Goal: Transaction & Acquisition: Purchase product/service

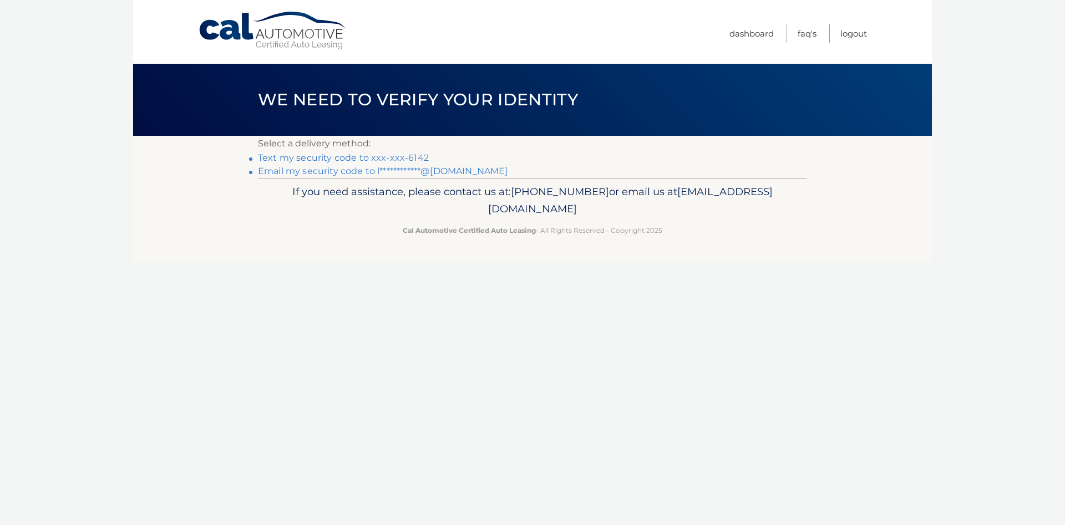
click at [330, 161] on link "Text my security code to xxx-xxx-6142" at bounding box center [343, 158] width 171 height 11
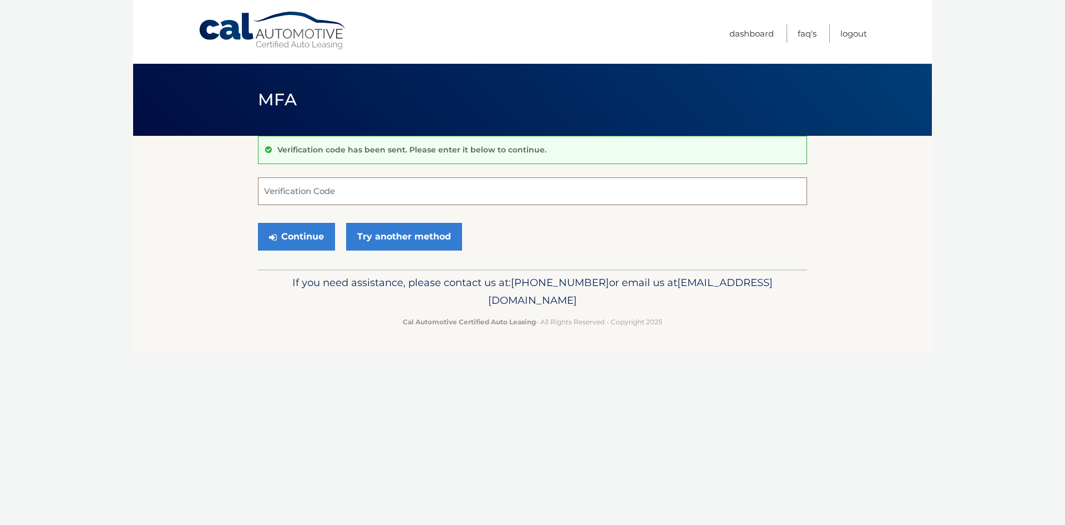
click at [332, 204] on input "Verification Code" at bounding box center [532, 191] width 549 height 28
type input "348801"
click at [258, 223] on button "Continue" at bounding box center [296, 237] width 77 height 28
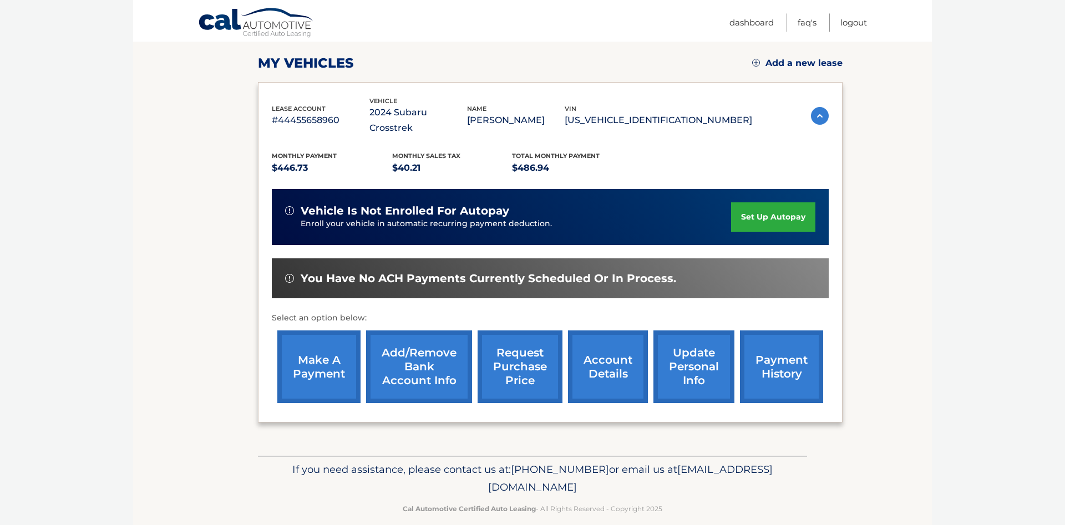
scroll to position [174, 0]
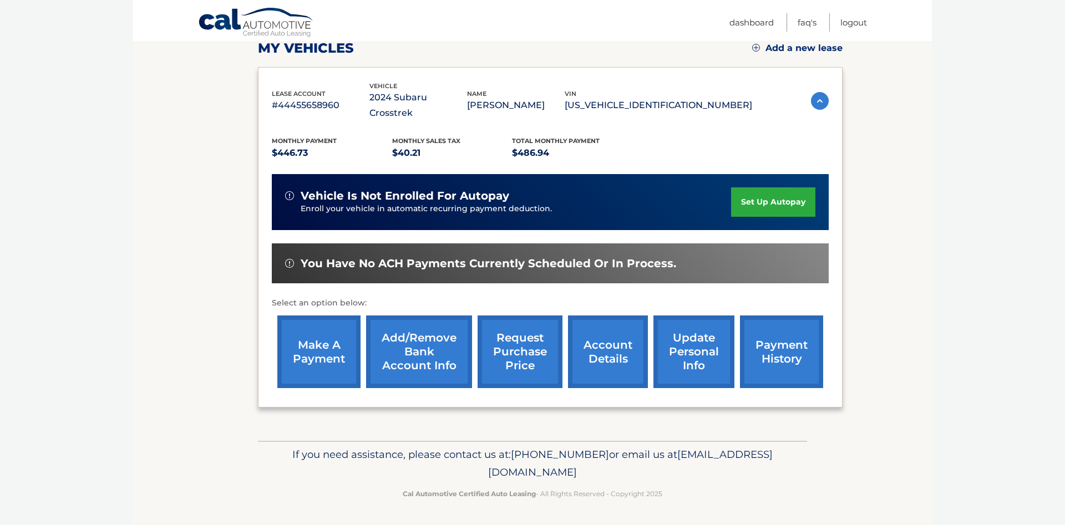
click at [321, 339] on link "make a payment" at bounding box center [318, 352] width 83 height 73
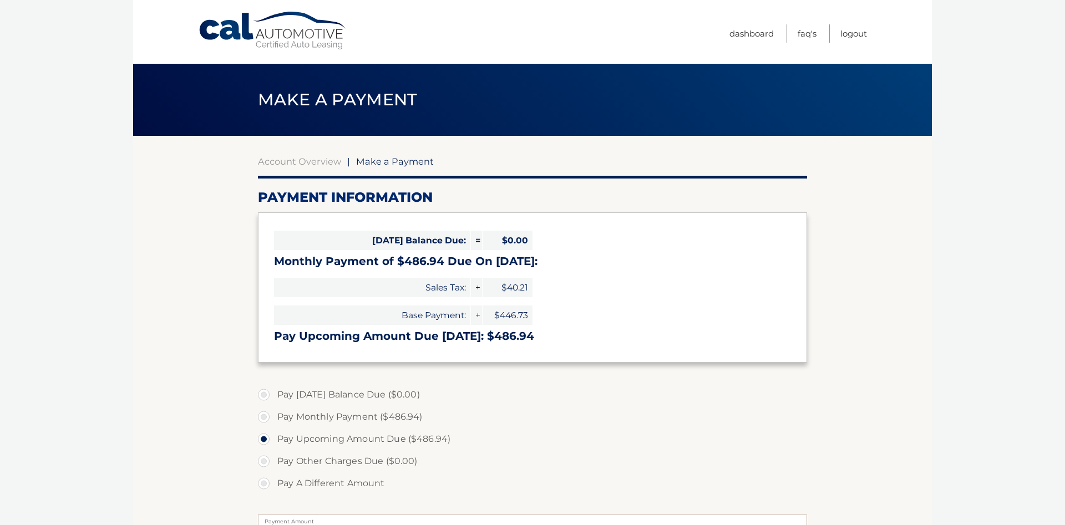
select select "OWI5ZGJiOTUtMjBkZC00YTVhLWE5NGQtMGJlMDk3ZWYyODk5"
click at [283, 163] on link "Account Overview" at bounding box center [299, 161] width 83 height 11
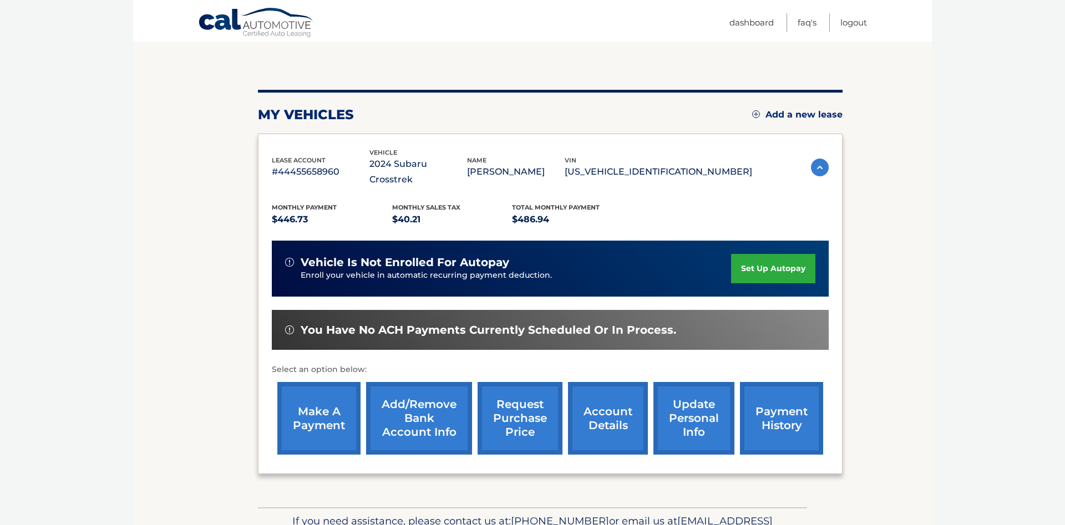
scroll to position [97, 0]
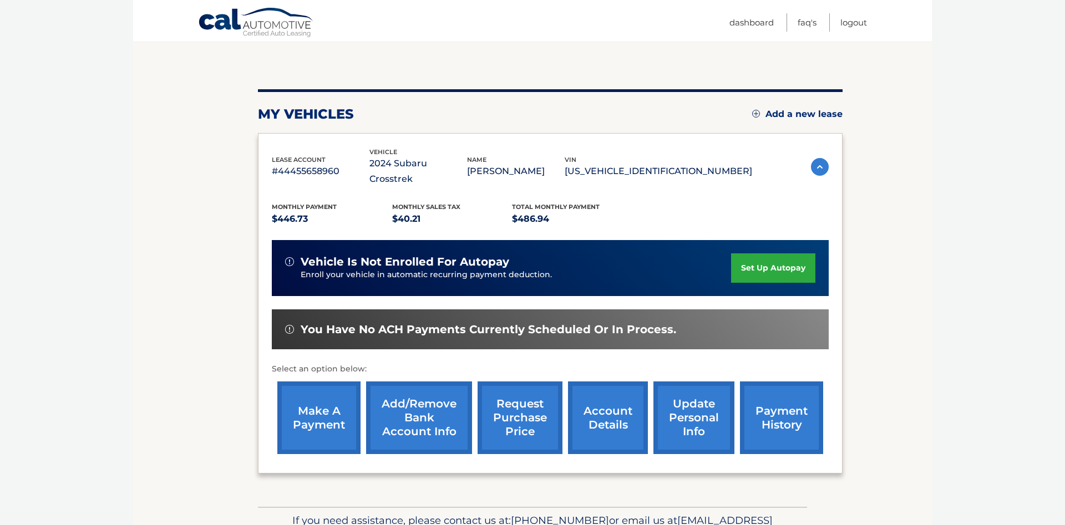
click at [569, 408] on link "account details" at bounding box center [608, 418] width 80 height 73
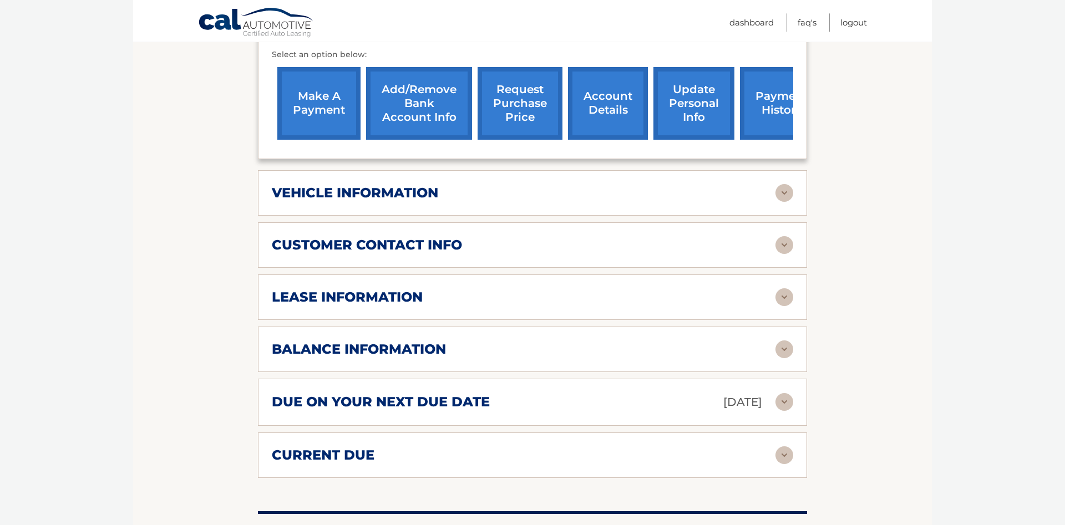
scroll to position [451, 0]
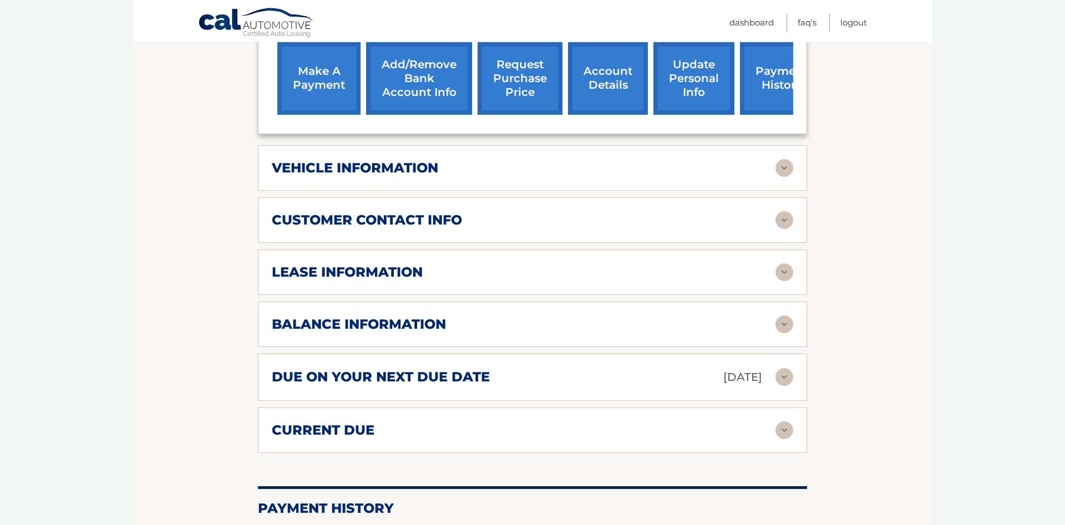
click at [322, 281] on h2 "lease information" at bounding box center [347, 272] width 151 height 17
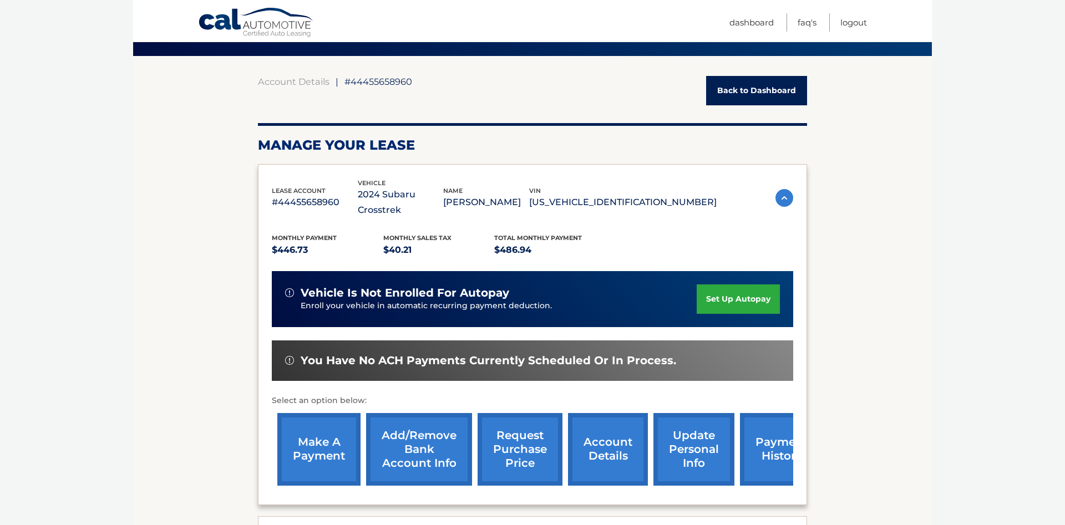
scroll to position [78, 0]
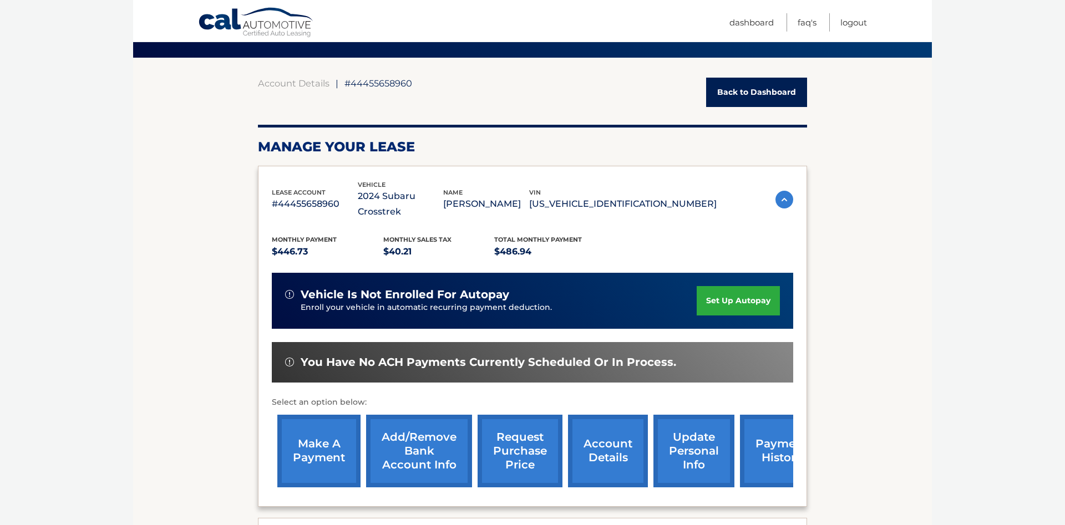
click at [303, 429] on link "make a payment" at bounding box center [318, 451] width 83 height 73
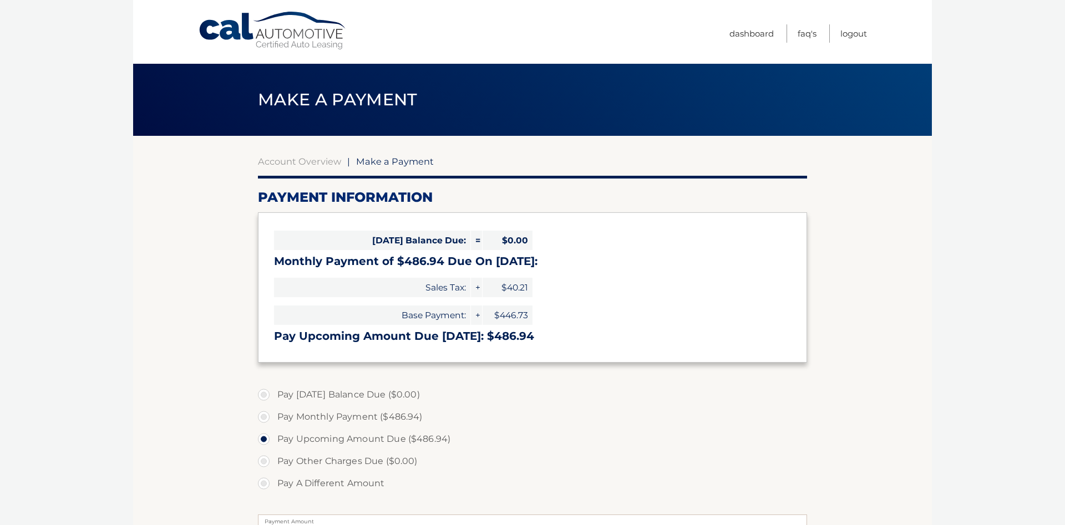
select select "OWI5ZGJiOTUtMjBkZC00YTVhLWE5NGQtMGJlMDk3ZWYyODk5"
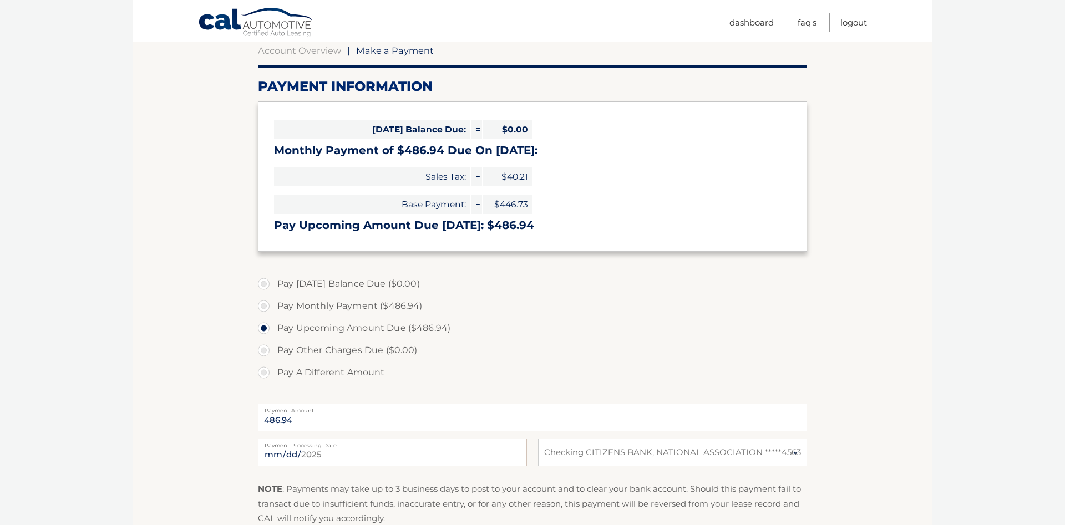
scroll to position [191, 0]
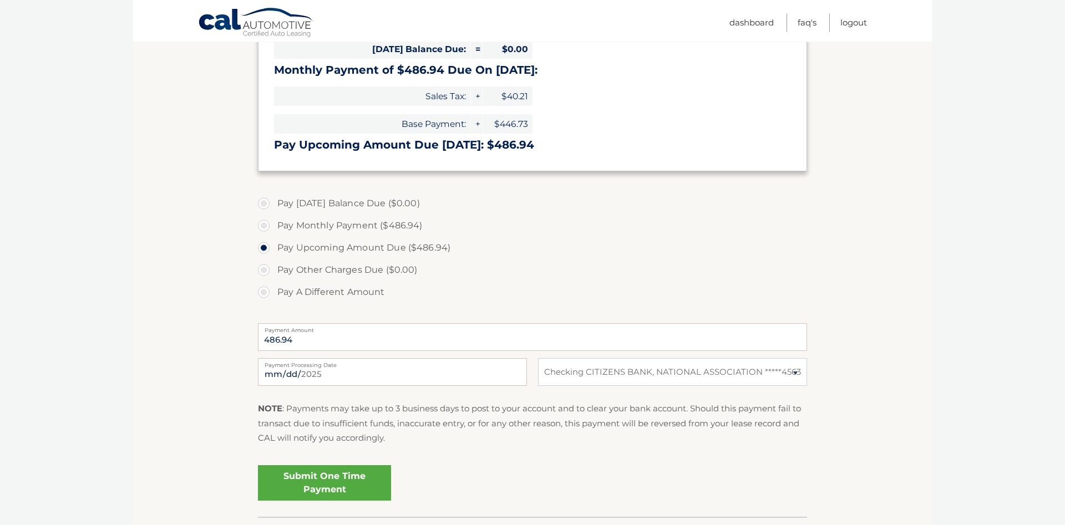
click at [319, 491] on link "Submit One Time Payment" at bounding box center [324, 482] width 133 height 35
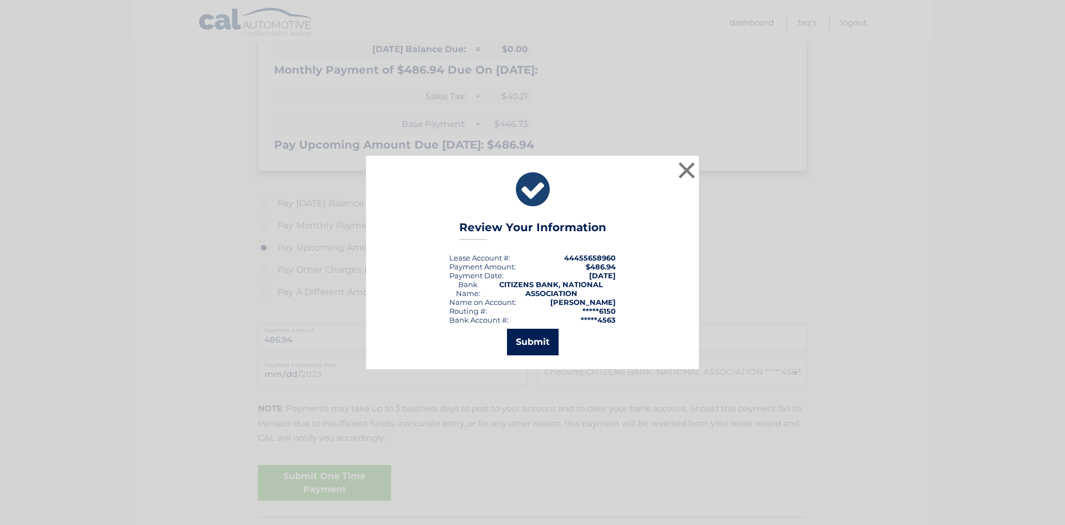
click at [514, 346] on button "Submit" at bounding box center [533, 342] width 52 height 27
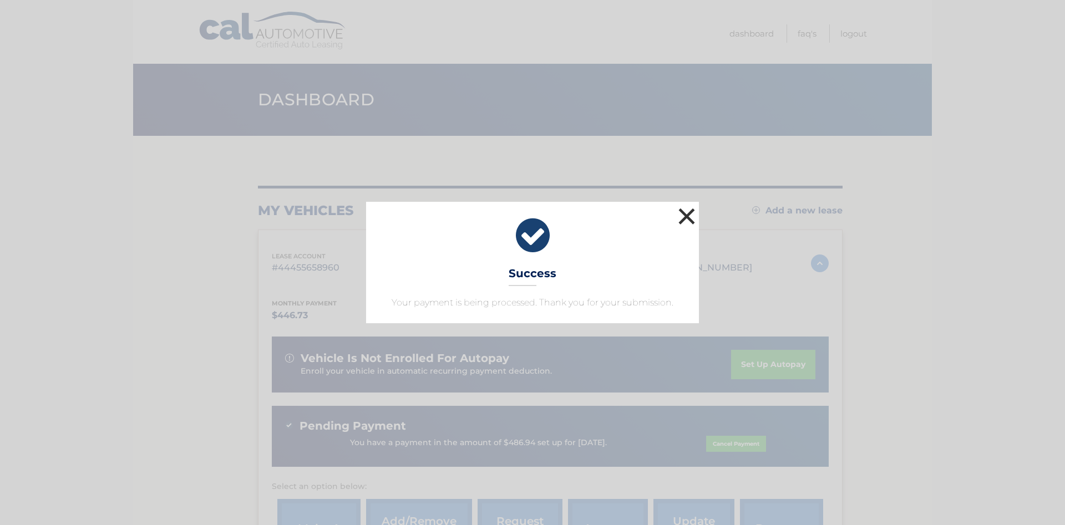
click at [682, 216] on button "×" at bounding box center [687, 216] width 22 height 22
